Goal: Use online tool/utility

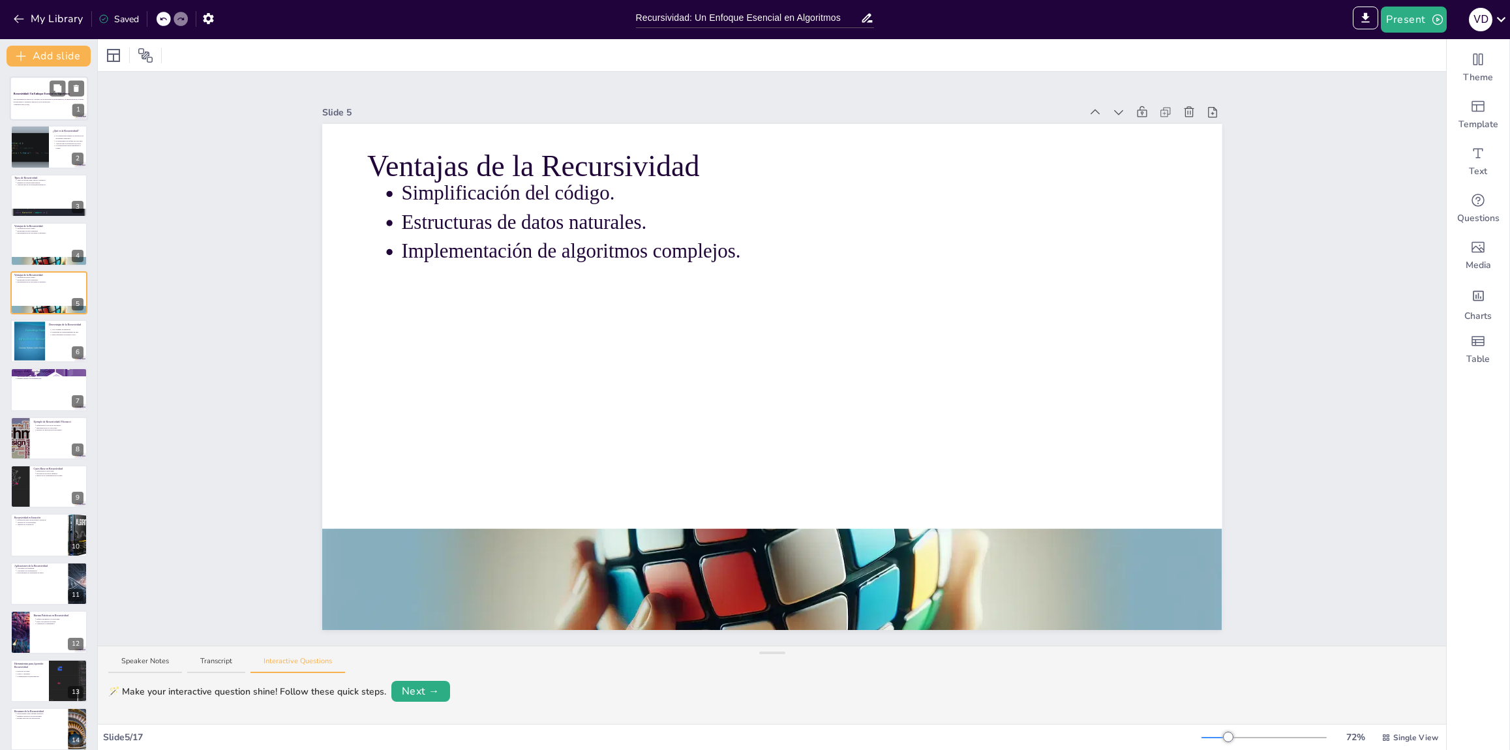
click at [46, 95] on p "Recursividad: Un Enfoque Esencial en Algoritmos" at bounding box center [49, 94] width 70 height 4
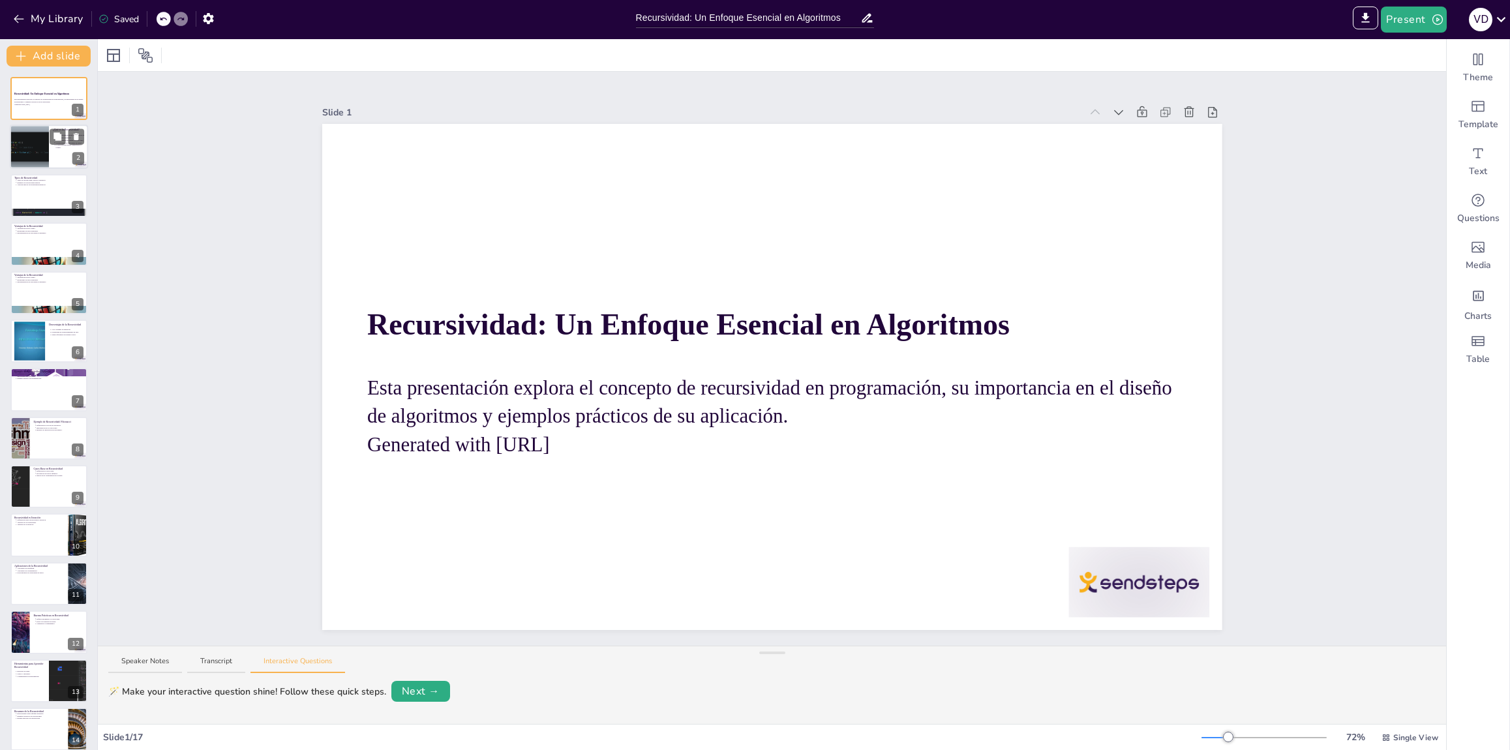
click at [69, 144] on p "La recursividad puede simplificar el código." at bounding box center [70, 146] width 29 height 5
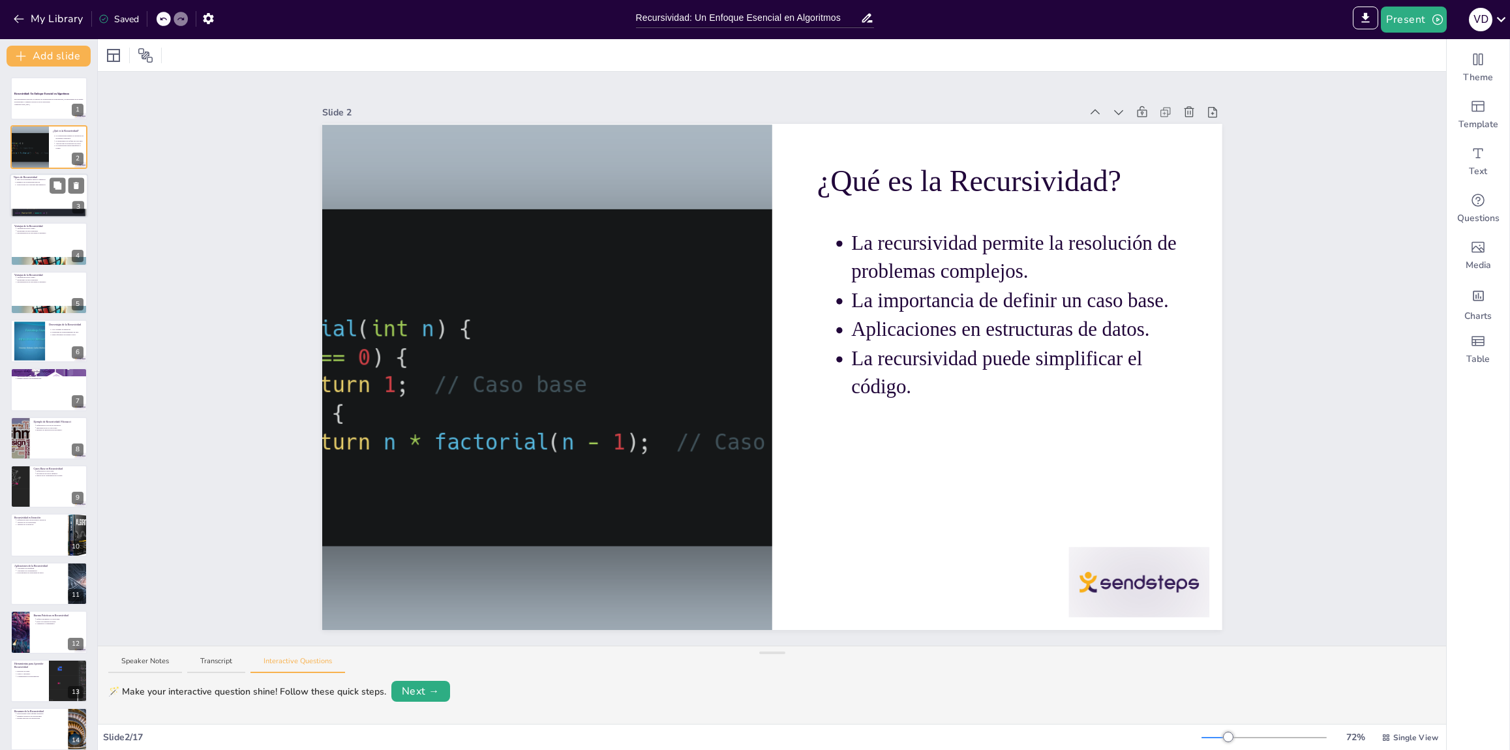
click at [48, 201] on div at bounding box center [49, 196] width 78 height 44
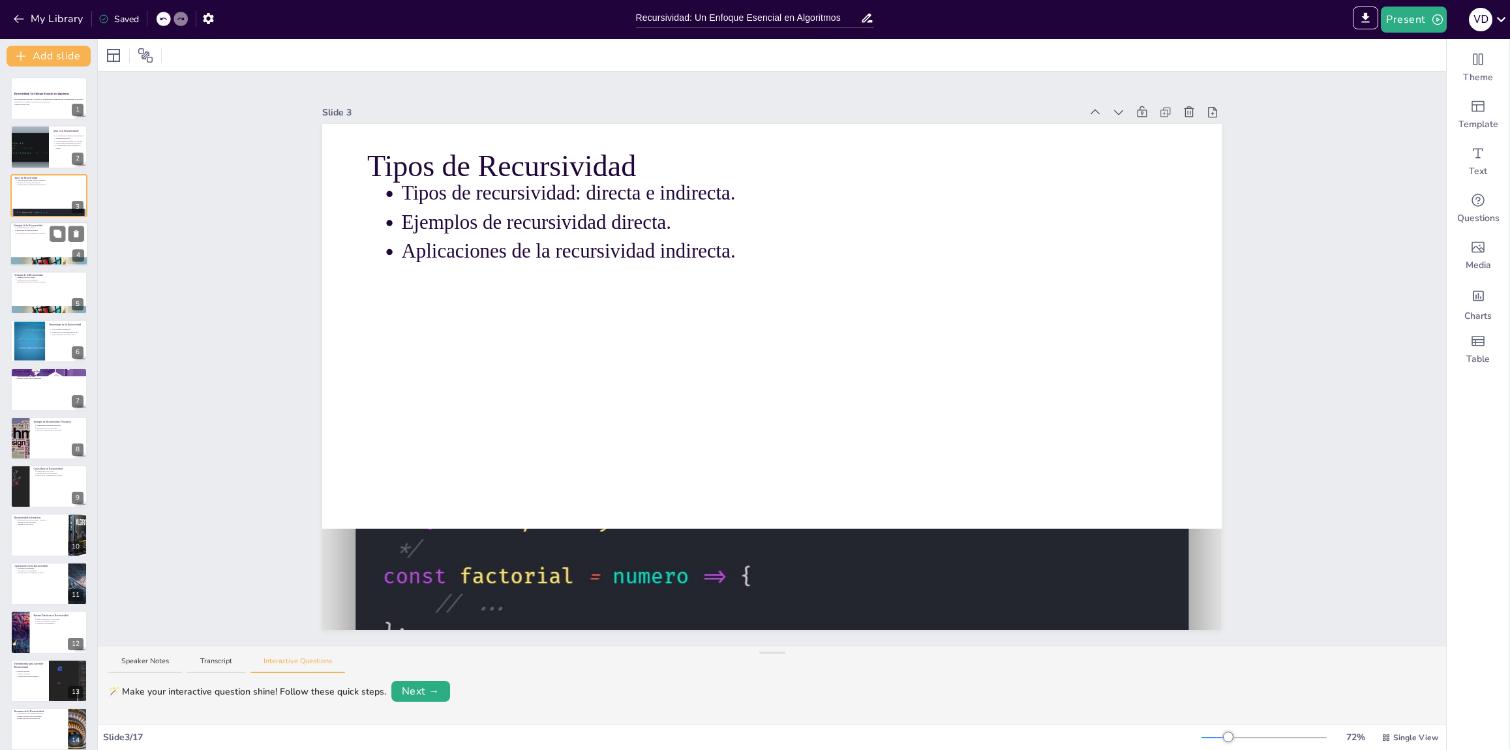
click at [47, 241] on div at bounding box center [49, 244] width 78 height 44
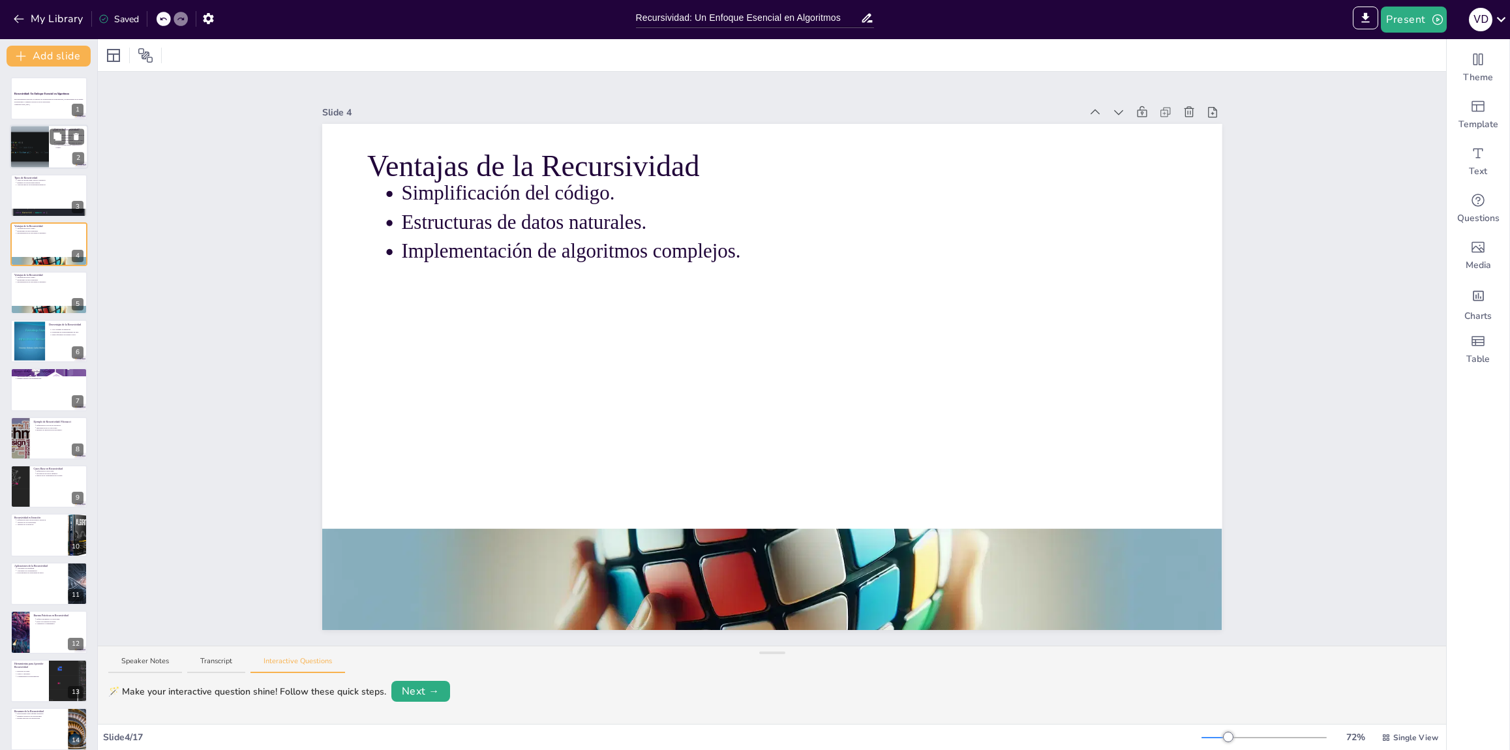
click at [60, 154] on div at bounding box center [49, 147] width 78 height 44
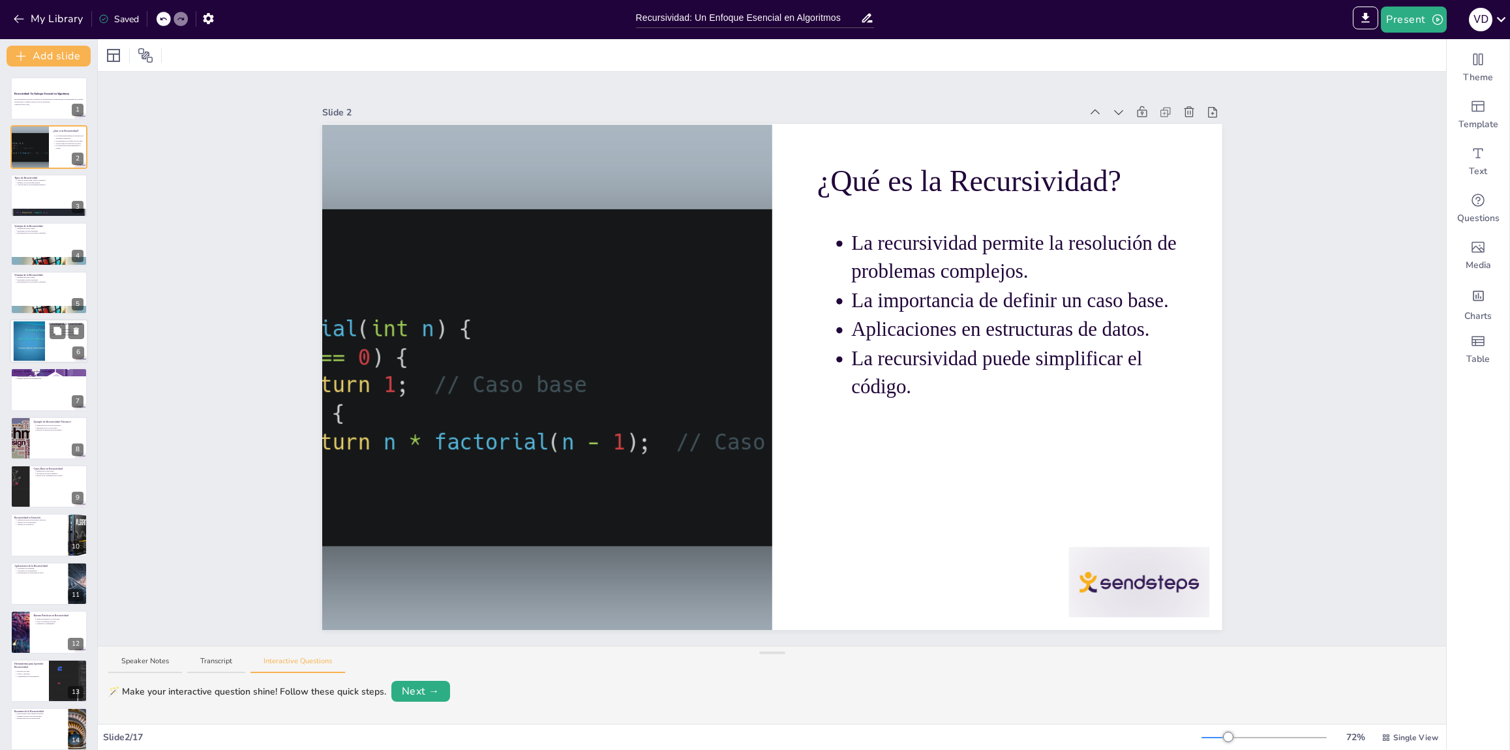
click at [54, 342] on div at bounding box center [49, 341] width 78 height 44
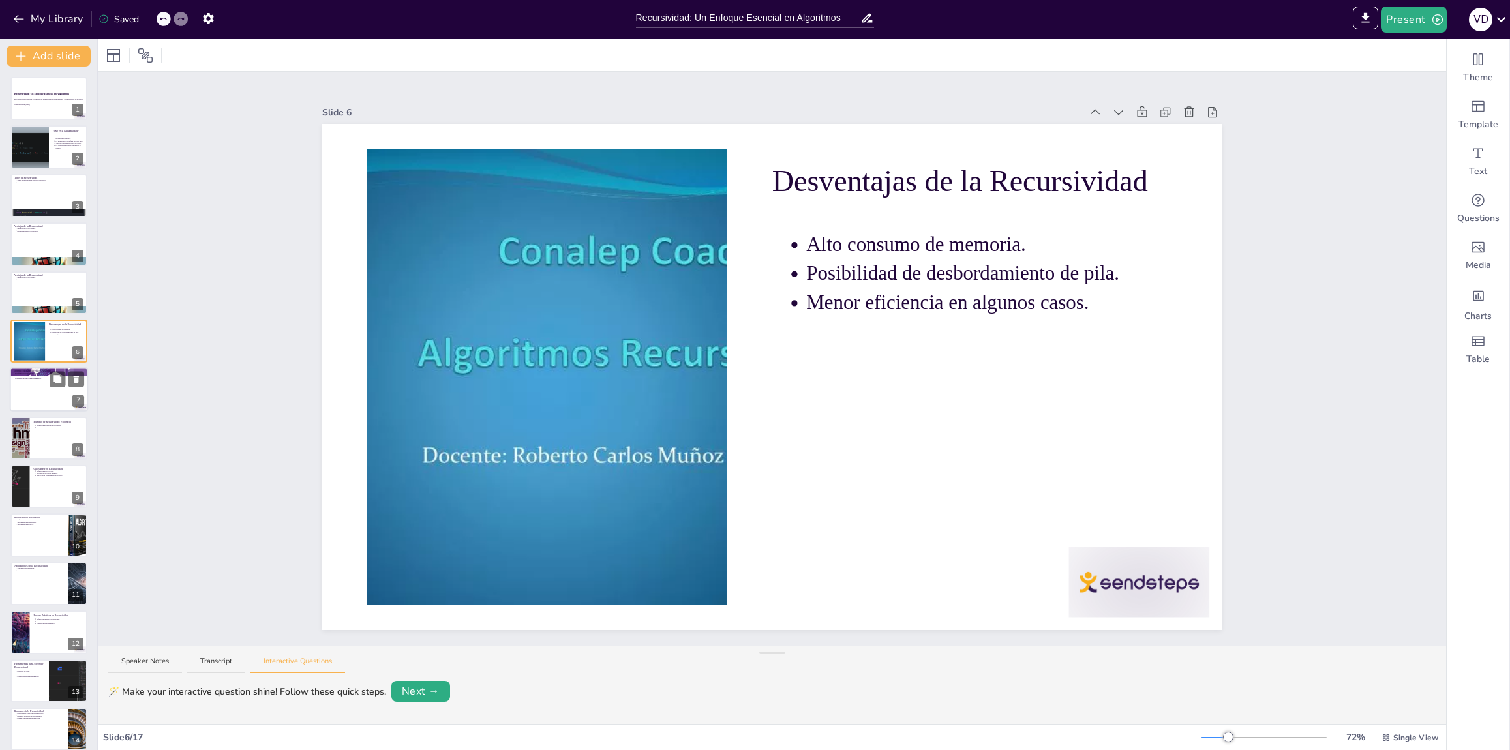
click at [50, 392] on div at bounding box center [49, 390] width 78 height 44
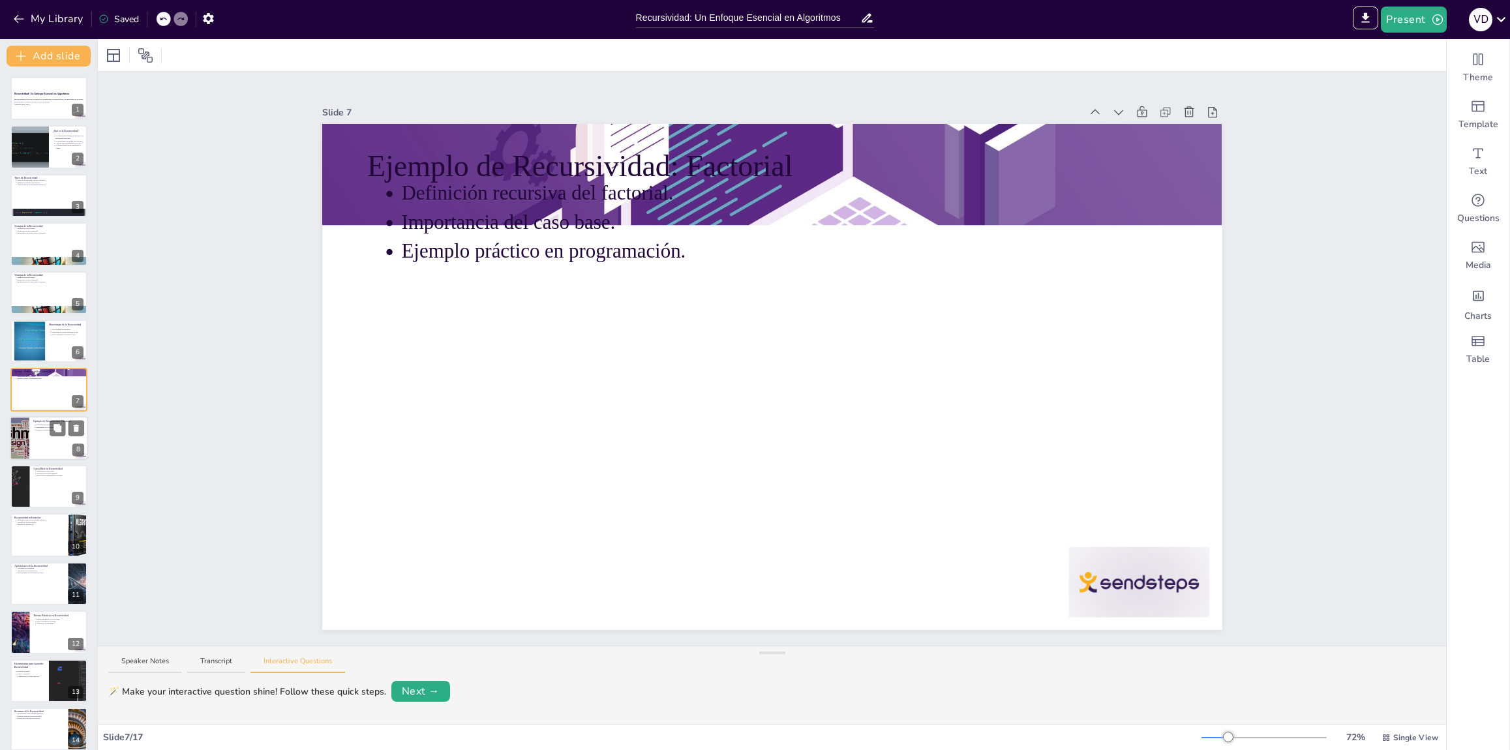
click at [55, 442] on div at bounding box center [49, 438] width 78 height 44
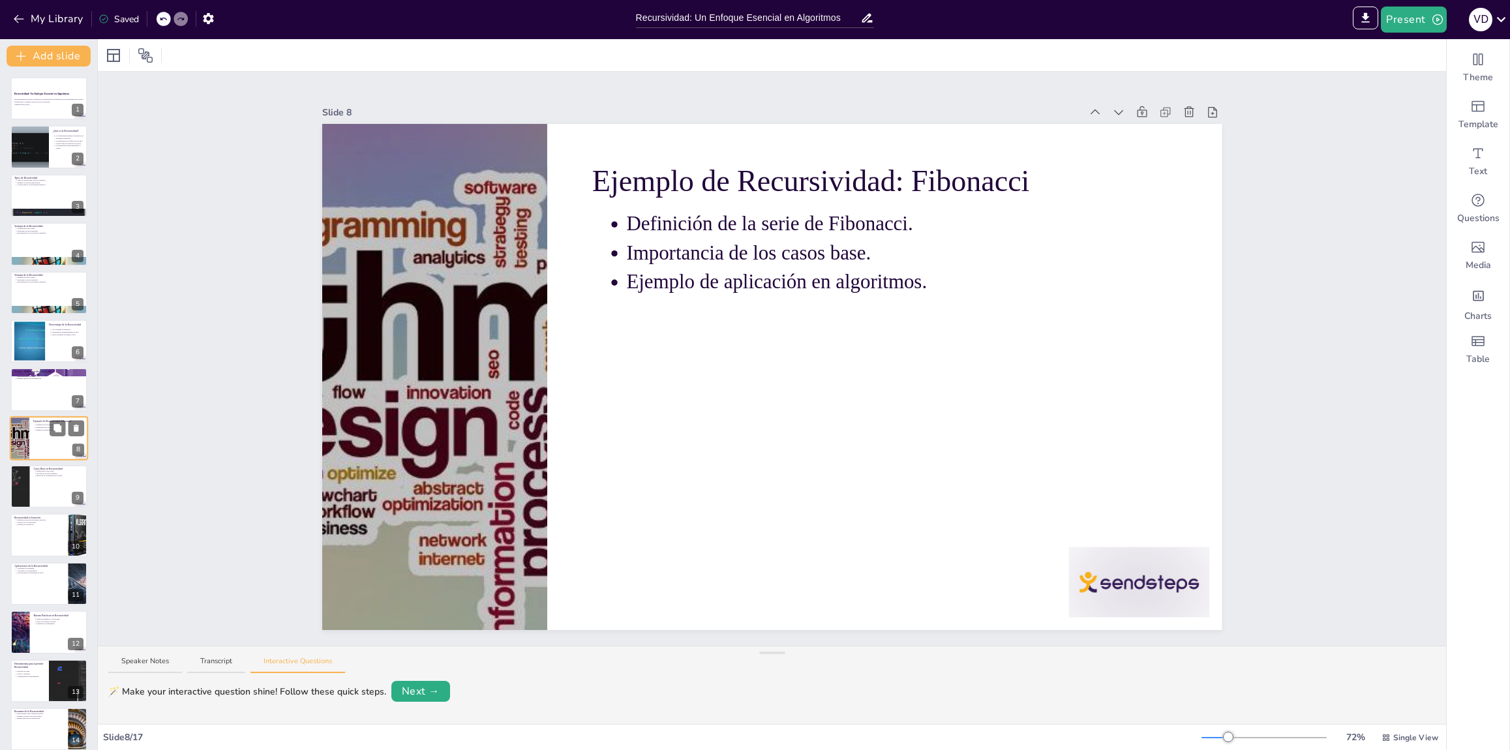
scroll to position [29, 0]
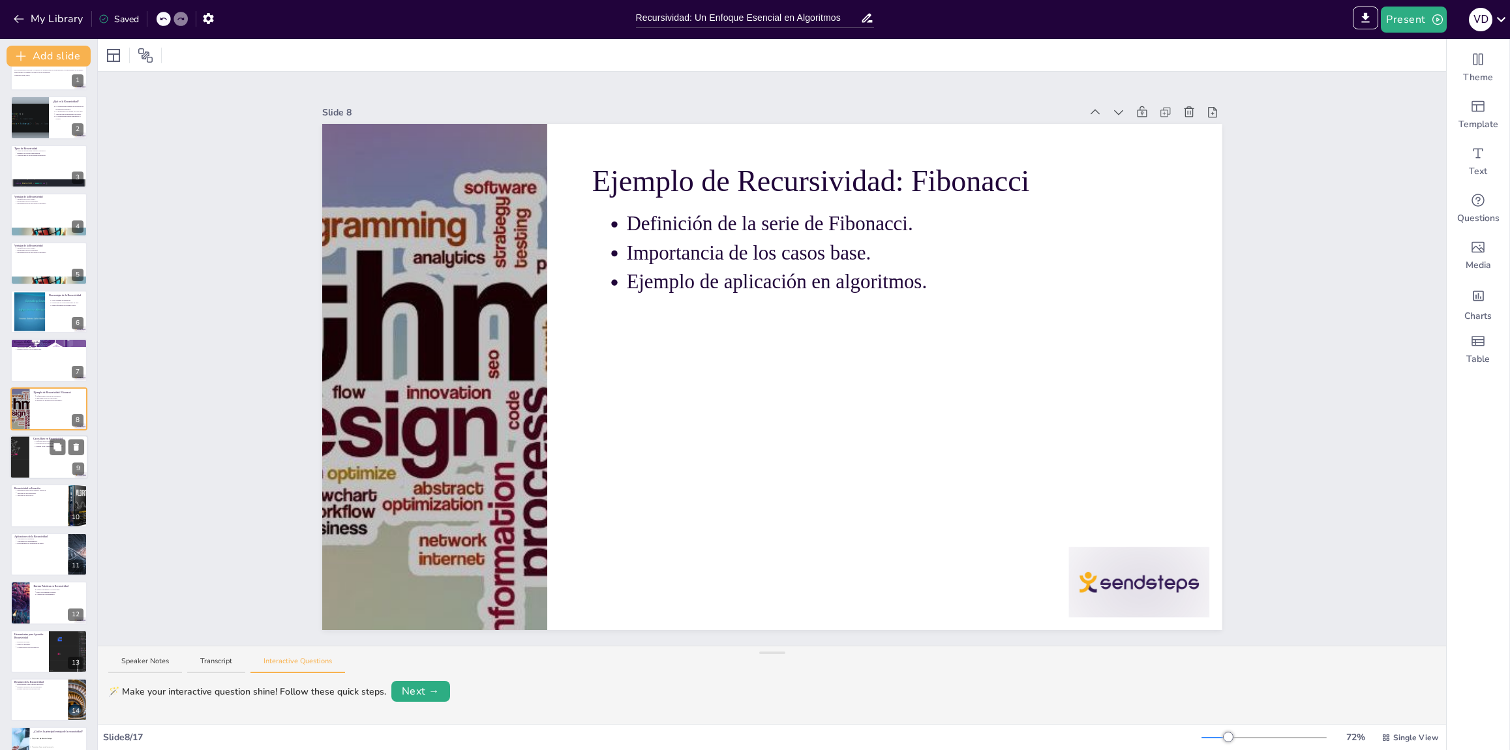
click at [53, 462] on div at bounding box center [49, 457] width 78 height 44
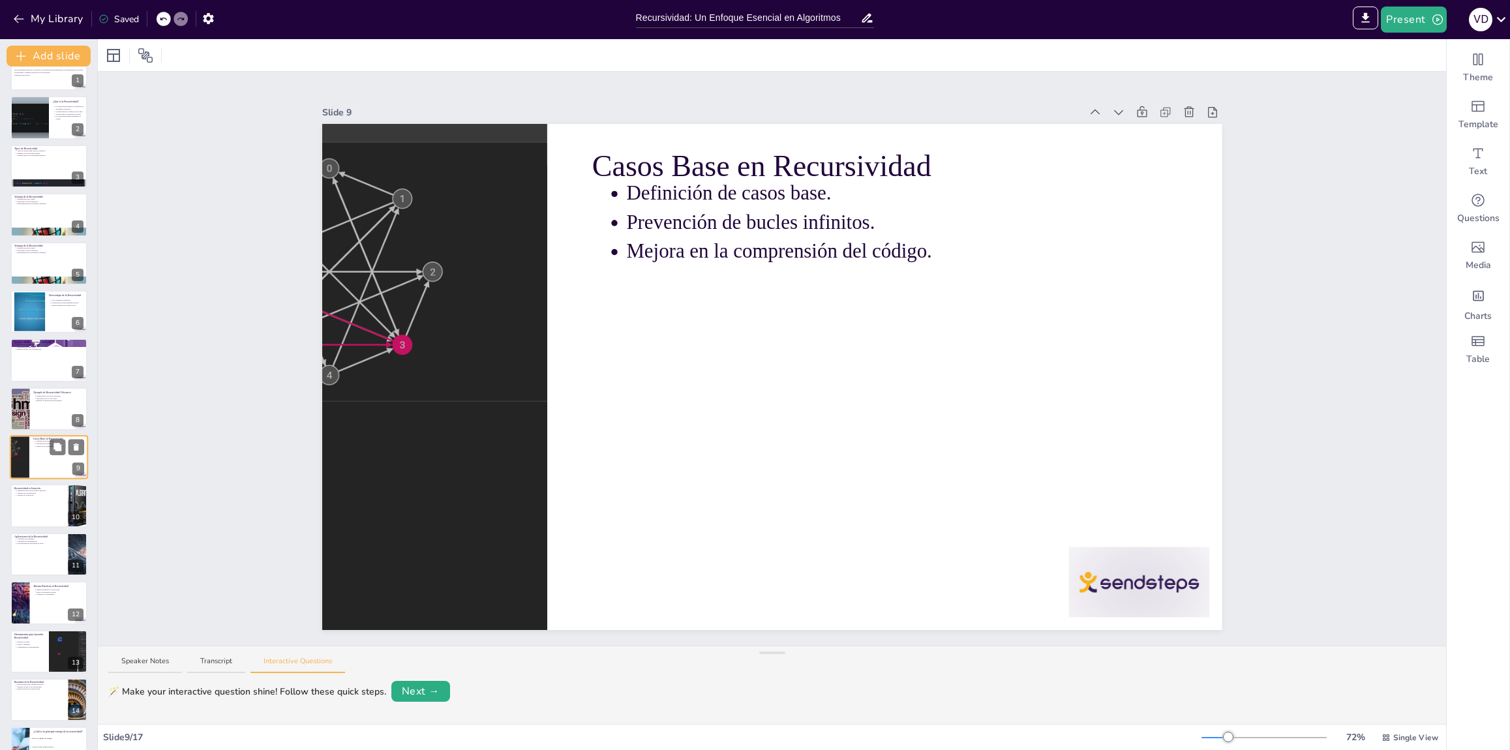
scroll to position [78, 0]
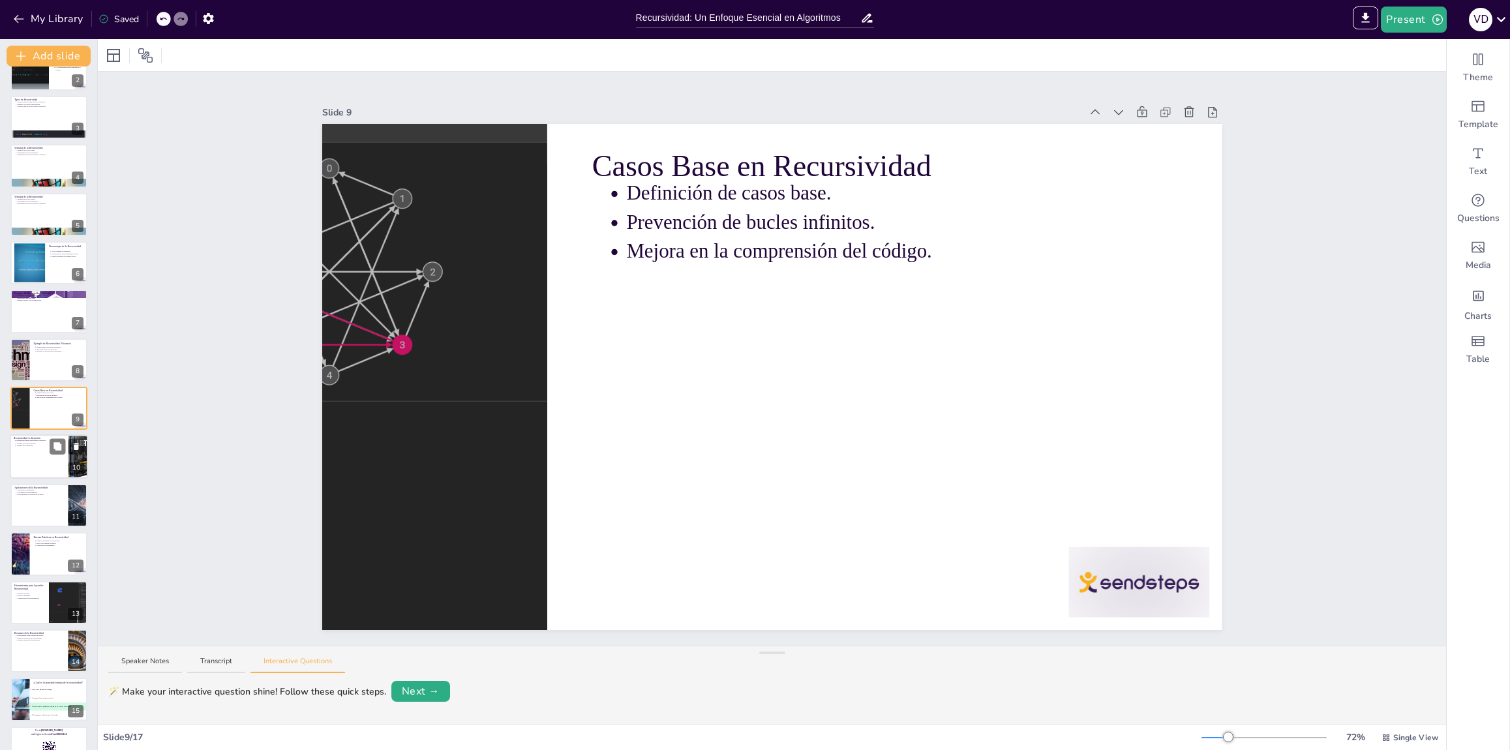
click at [49, 467] on div at bounding box center [49, 457] width 78 height 44
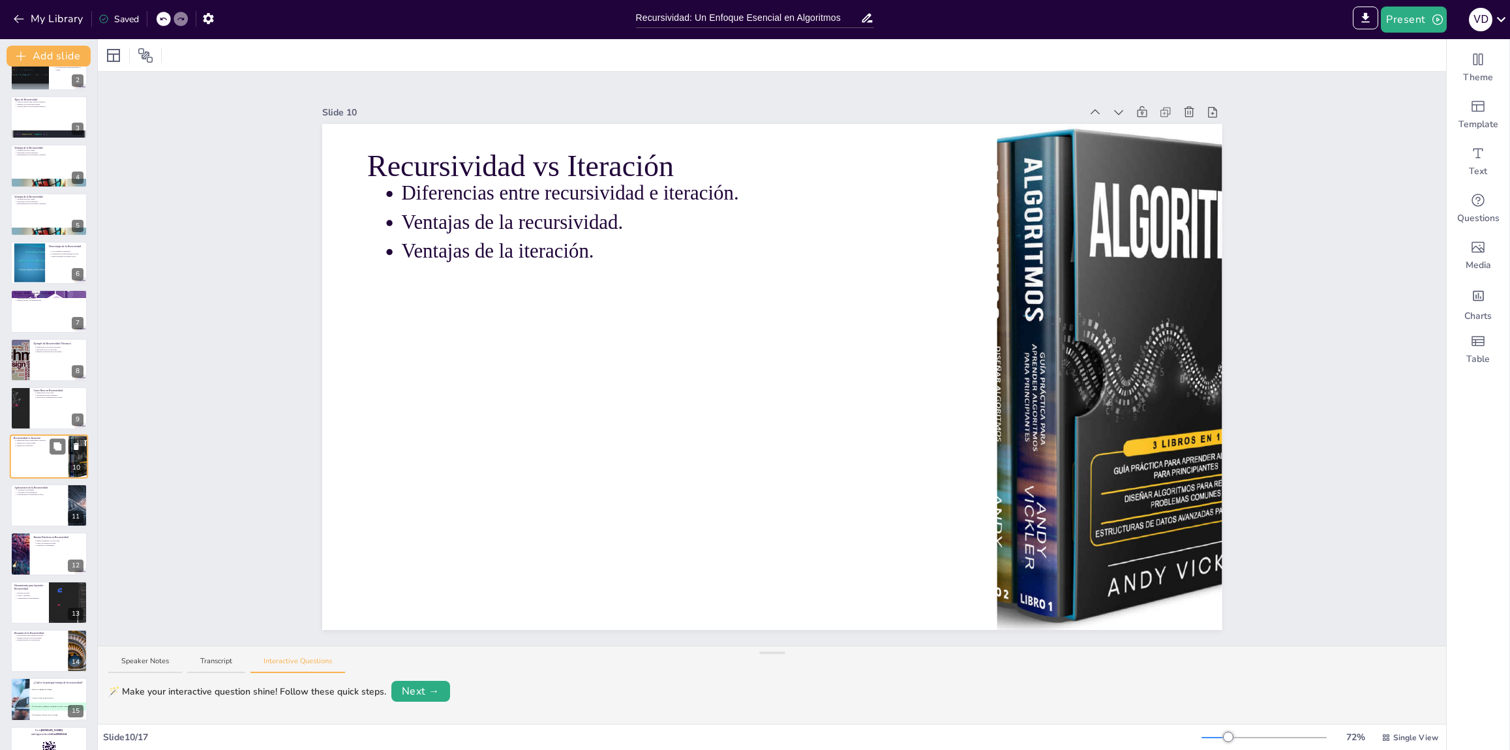
scroll to position [127, 0]
